Goal: Obtain resource: Download file/media

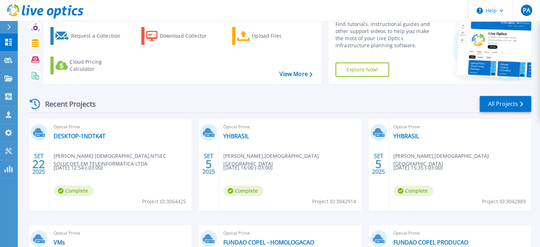
scroll to position [107, 0]
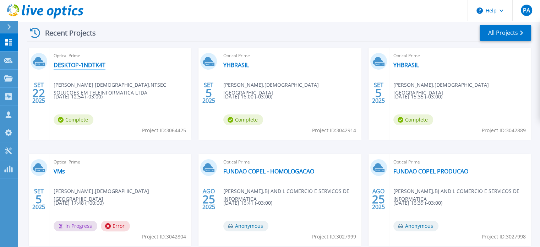
click at [80, 69] on link "DESKTOP-1NDTK4T" at bounding box center [80, 64] width 52 height 7
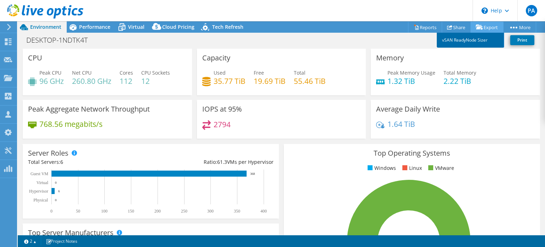
select select "USD"
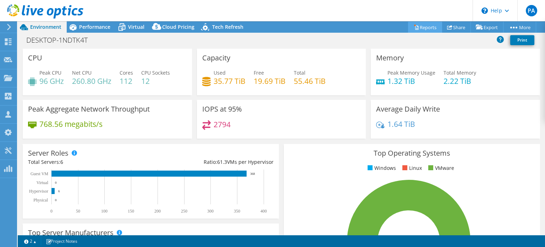
click at [426, 27] on link "Reports" at bounding box center [425, 27] width 34 height 11
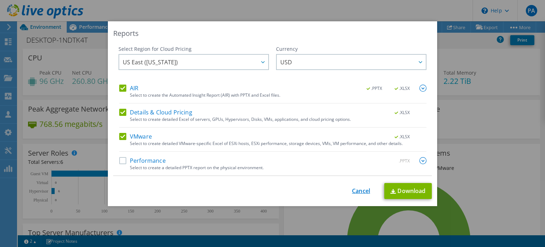
click at [362, 191] on link "Cancel" at bounding box center [361, 190] width 18 height 7
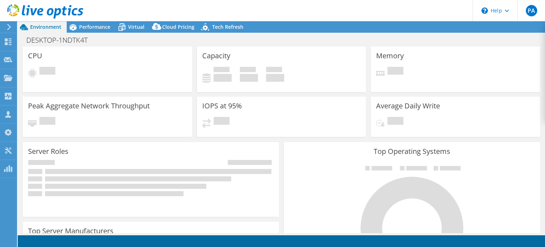
select select "USD"
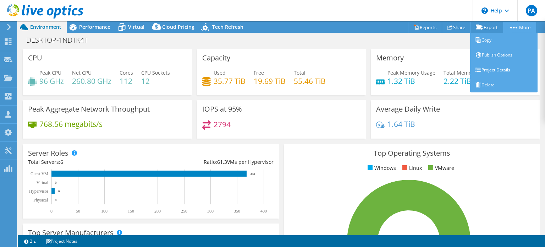
click at [513, 27] on circle at bounding box center [514, 28] width 2 height 2
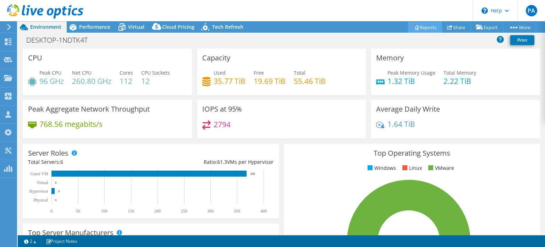
click at [414, 26] on icon at bounding box center [416, 26] width 5 height 5
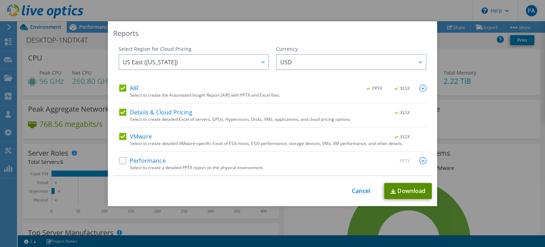
click at [400, 189] on link "Download" at bounding box center [408, 191] width 48 height 16
click at [353, 187] on link "Cancel" at bounding box center [361, 190] width 18 height 7
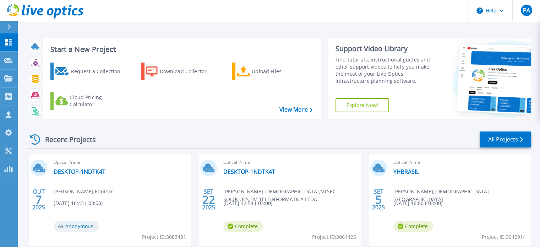
click at [89, 178] on div "Optical Prime DESKTOP-1NDTK4T Paulo Aquino , Equinix 10/07/2025, 16:43 (-03:00)…" at bounding box center [120, 200] width 142 height 92
click at [93, 167] on div "Optical Prime DESKTOP-1NDTK4T Paulo Aquino , Equinix 10/07/2025, 16:43 (-03:00)…" at bounding box center [120, 200] width 142 height 92
click at [97, 168] on link "DESKTOP-1NDTK4T" at bounding box center [80, 171] width 52 height 7
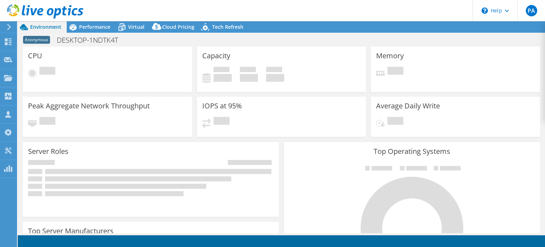
select select "USD"
